Goal: Information Seeking & Learning: Learn about a topic

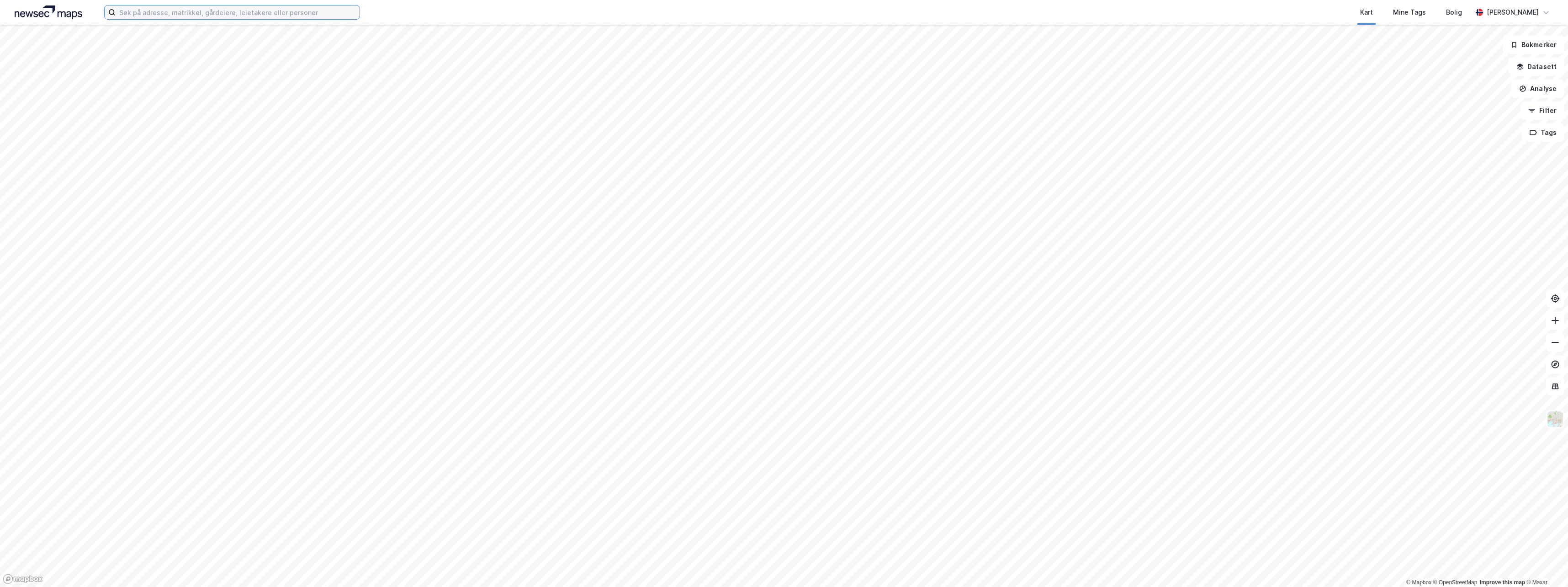
click at [214, 16] on input at bounding box center [237, 12] width 244 height 14
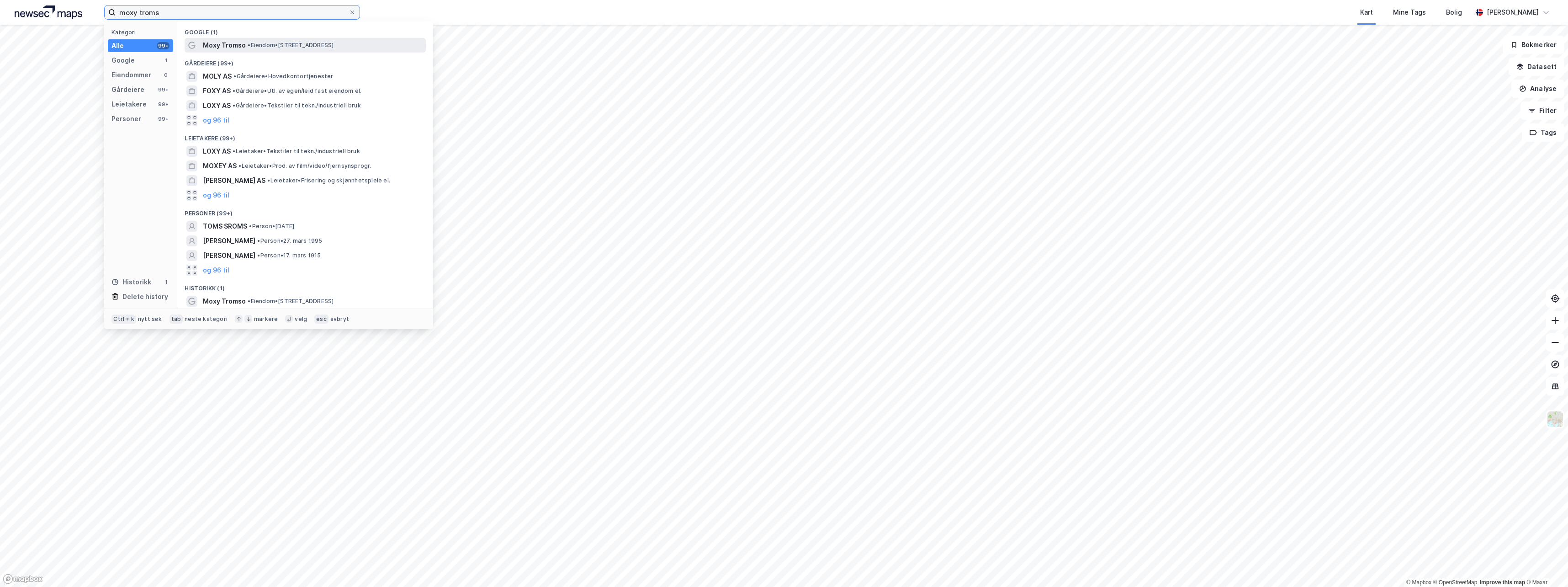
type input "moxy troms"
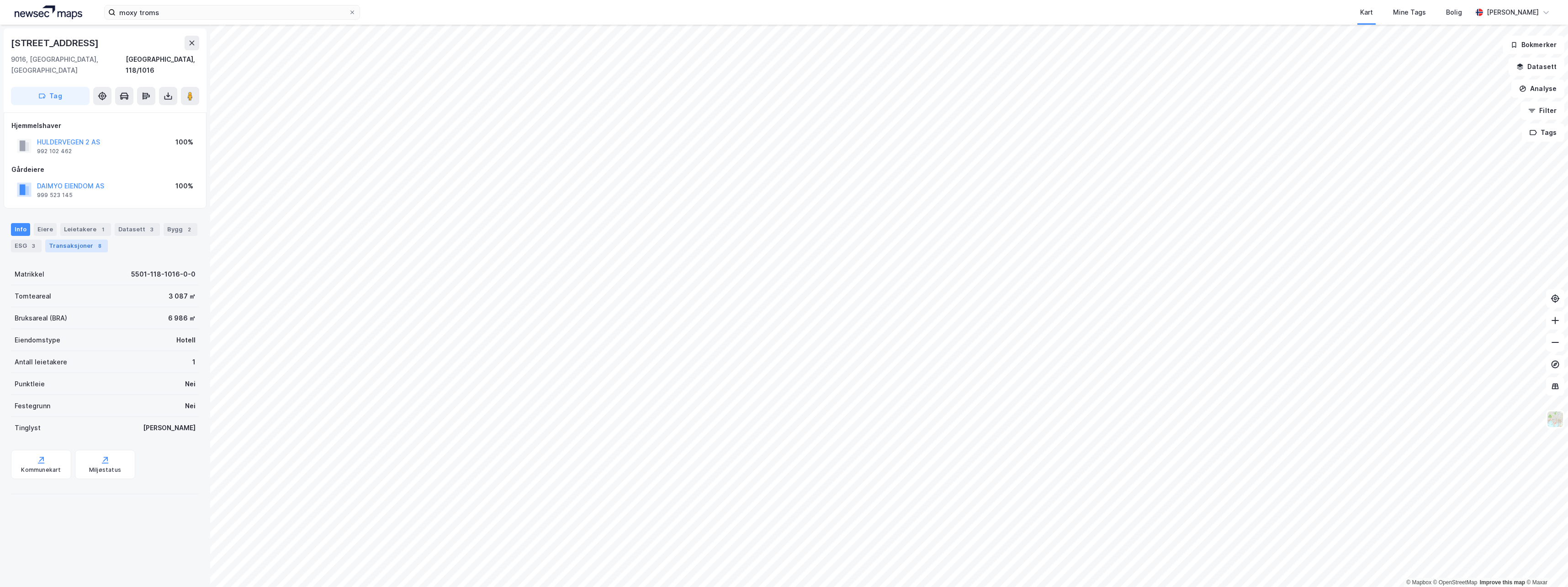
click at [72, 239] on div "Transaksjoner 8" at bounding box center [76, 245] width 63 height 13
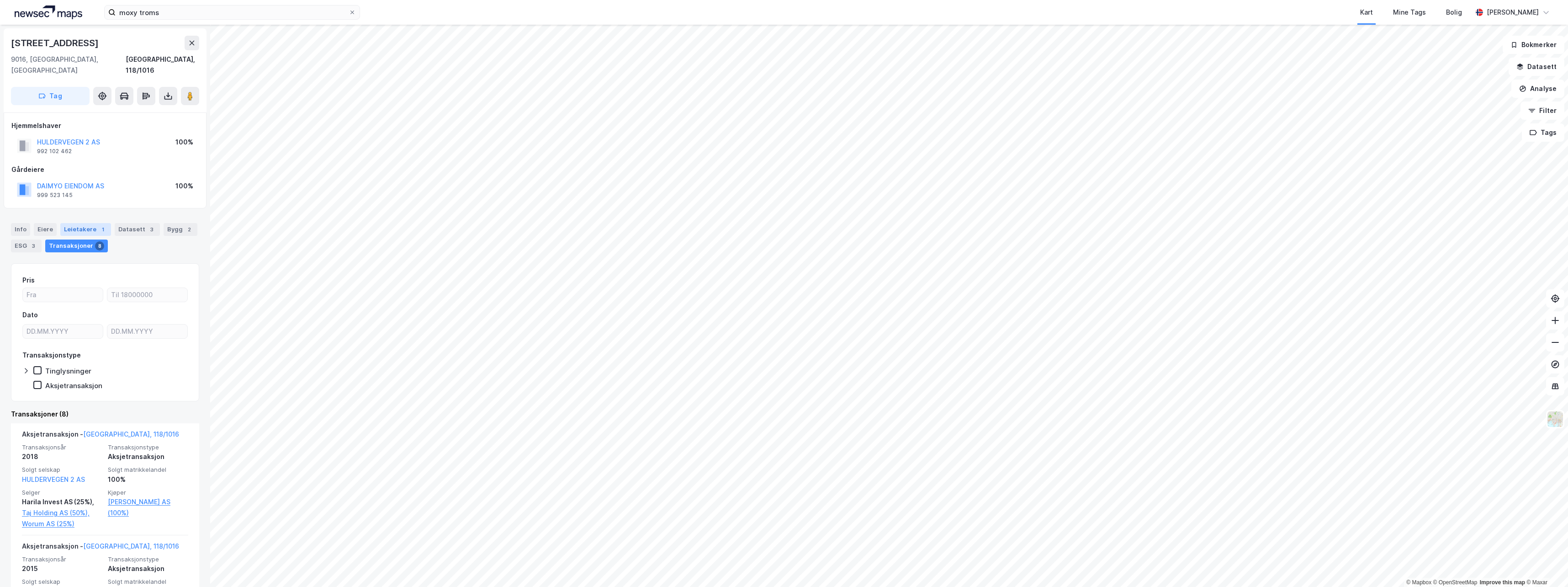
click at [80, 223] on div "Leietakere 1" at bounding box center [85, 229] width 51 height 13
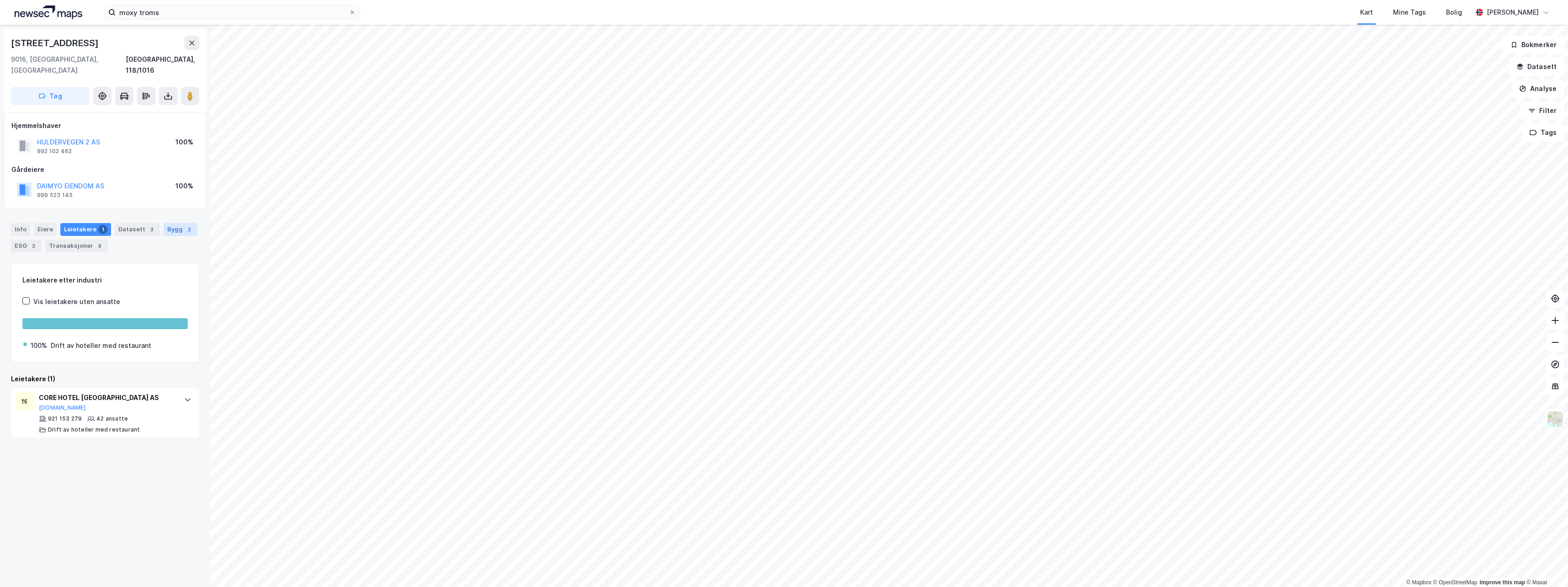
click at [170, 223] on div "Bygg 2" at bounding box center [181, 229] width 34 height 13
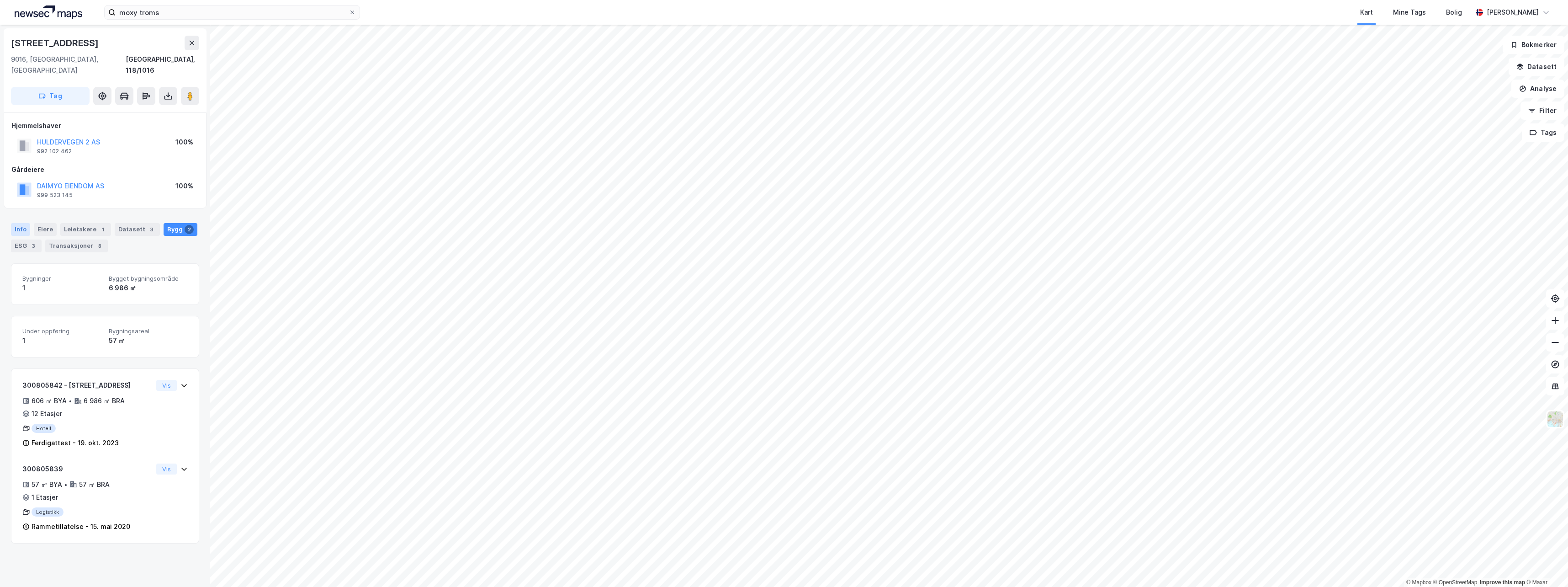
click at [24, 223] on div "Info" at bounding box center [21, 229] width 19 height 13
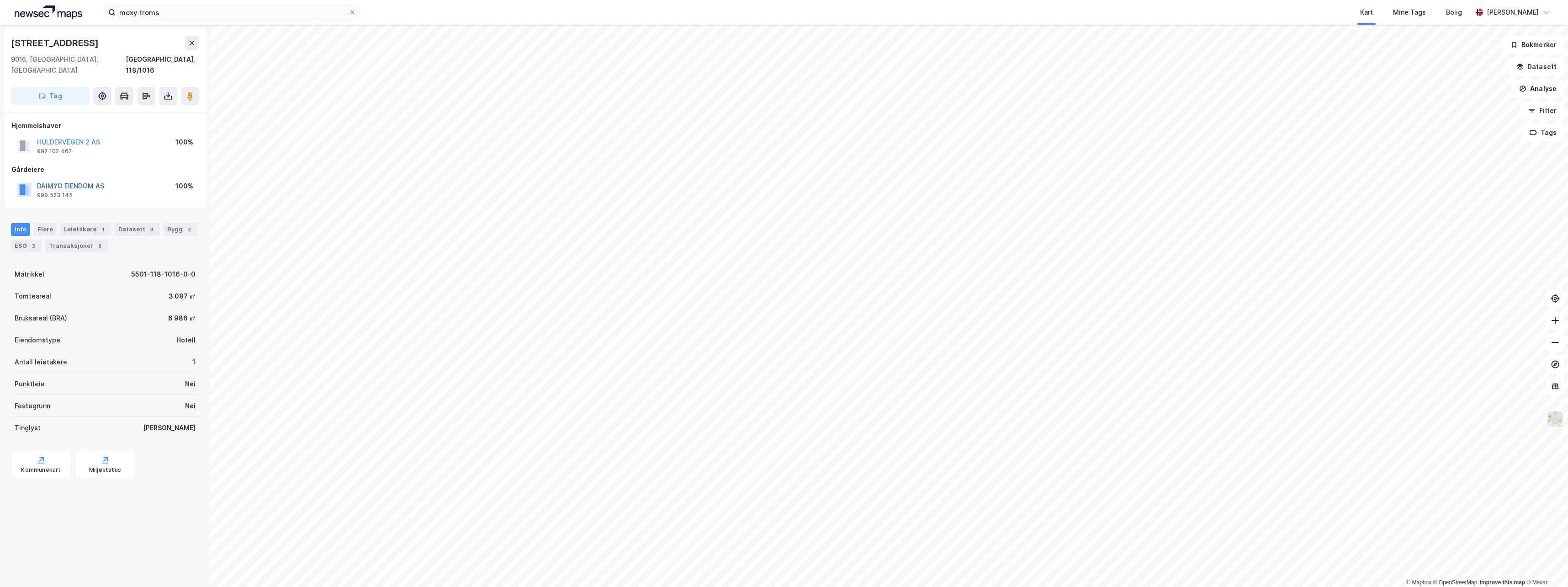
click at [0, 0] on button "DAIMYO EIENDOM AS" at bounding box center [0, 0] width 0 height 0
